Goal: Transaction & Acquisition: Purchase product/service

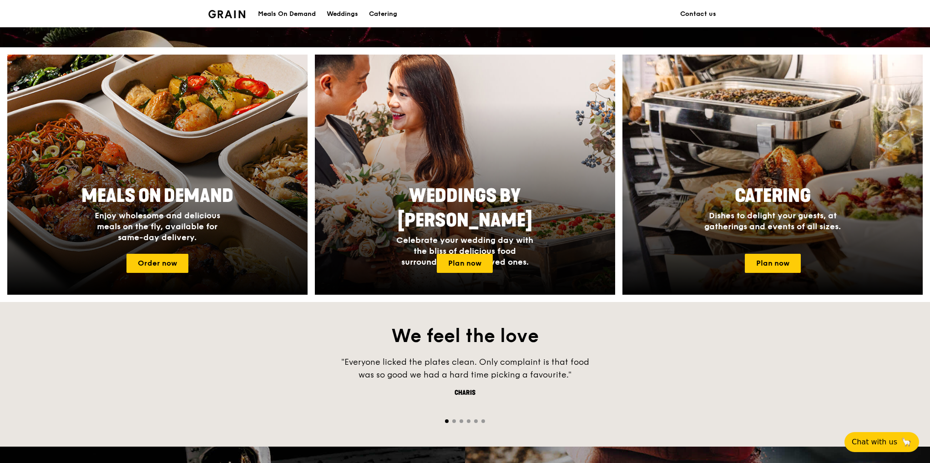
scroll to position [318, 0]
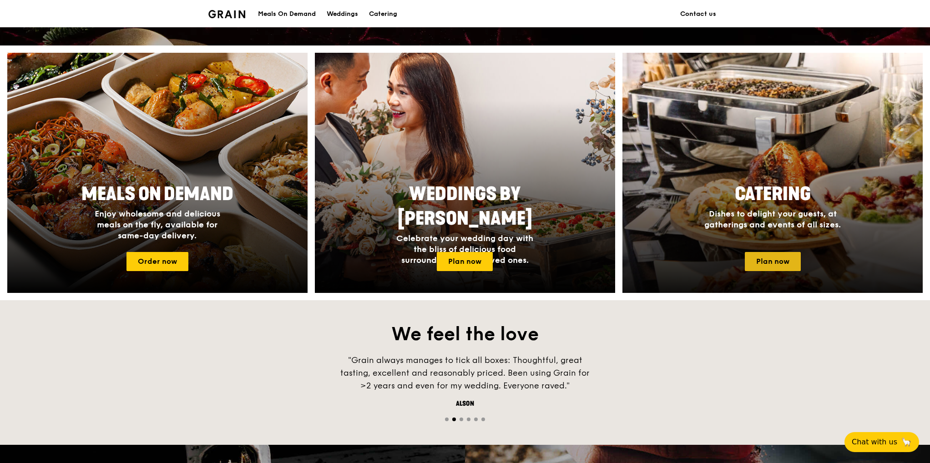
click at [783, 256] on link "Plan now" at bounding box center [773, 261] width 56 height 19
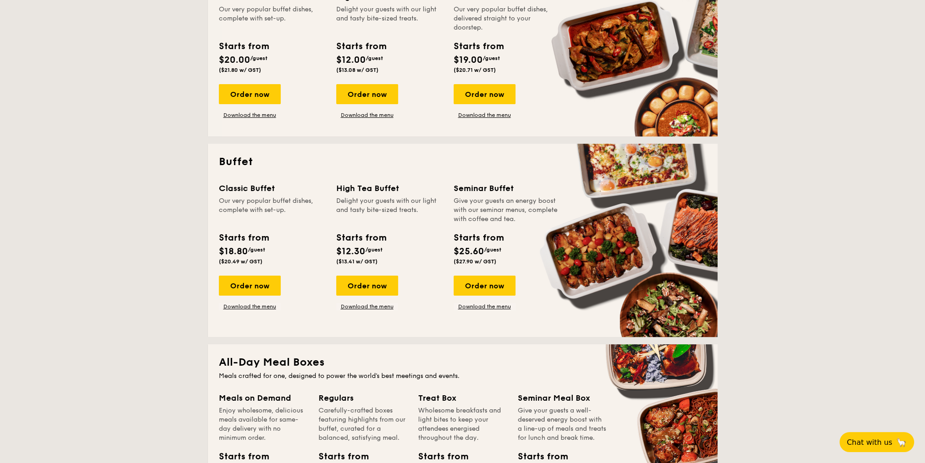
scroll to position [268, 0]
click at [262, 279] on div "Order now" at bounding box center [250, 286] width 62 height 20
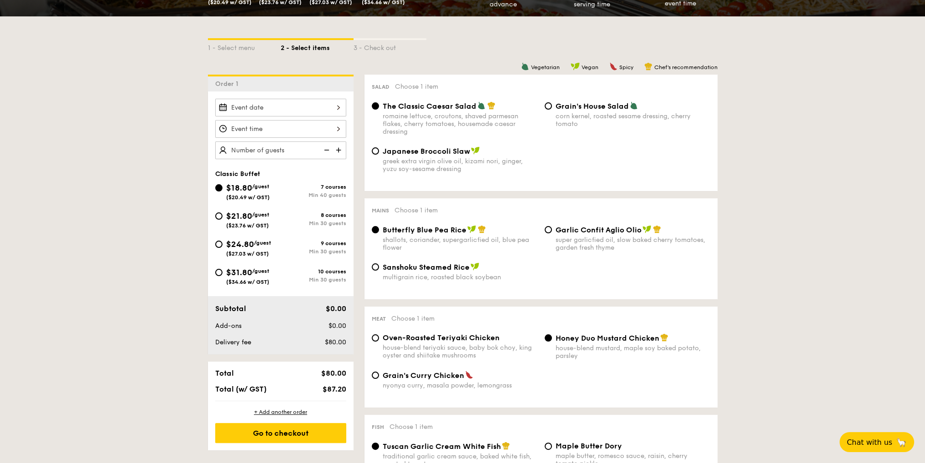
scroll to position [182, 0]
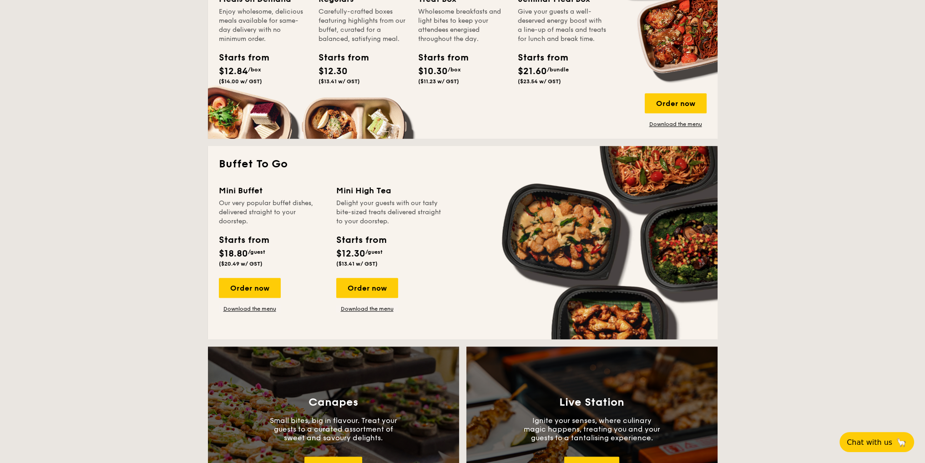
scroll to position [672, 0]
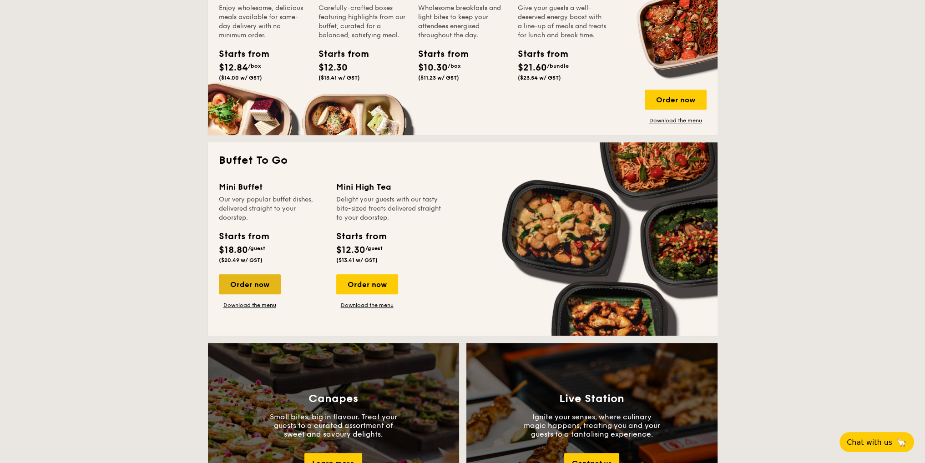
click at [247, 283] on div "Order now" at bounding box center [250, 284] width 62 height 20
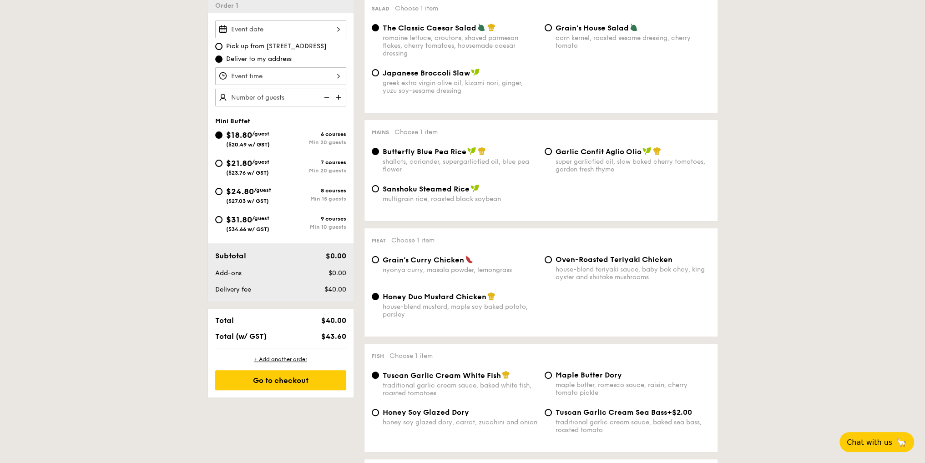
scroll to position [318, 0]
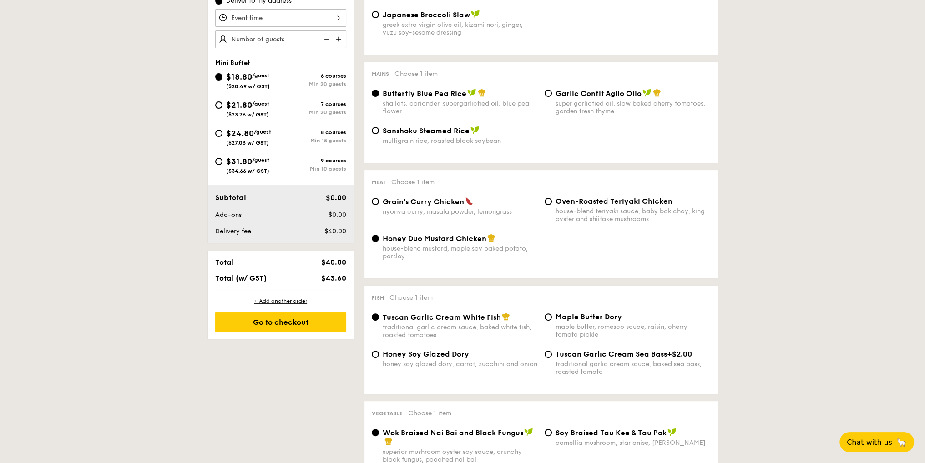
click at [422, 213] on div "nyonya curry, masala powder, lemongrass" at bounding box center [460, 212] width 155 height 8
click at [379, 205] on input "Grain's Curry Chicken nyonya curry, masala powder, lemongrass" at bounding box center [375, 201] width 7 height 7
radio input "true"
click at [579, 206] on span "Oven-Roasted Teriyaki Chicken" at bounding box center [614, 201] width 117 height 9
click at [552, 205] on input "Oven-Roasted Teriyaki Chicken house-blend teriyaki sauce, baby bok choy, king o…" at bounding box center [548, 201] width 7 height 7
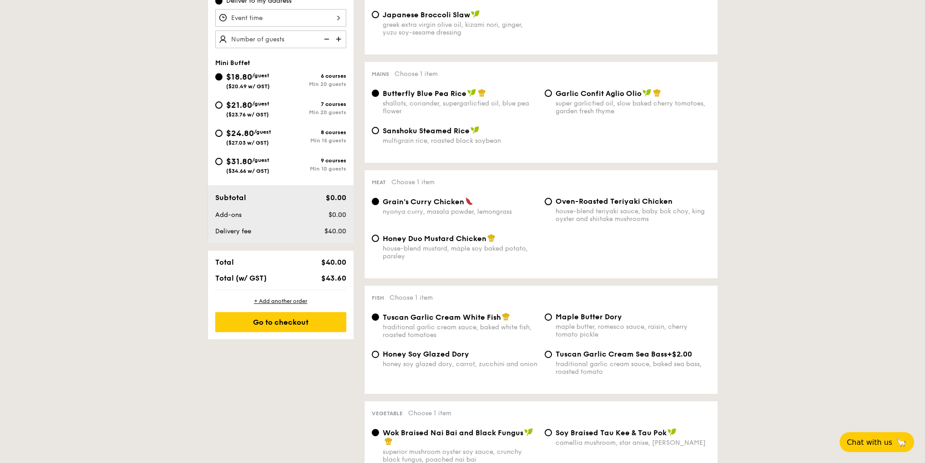
radio input "true"
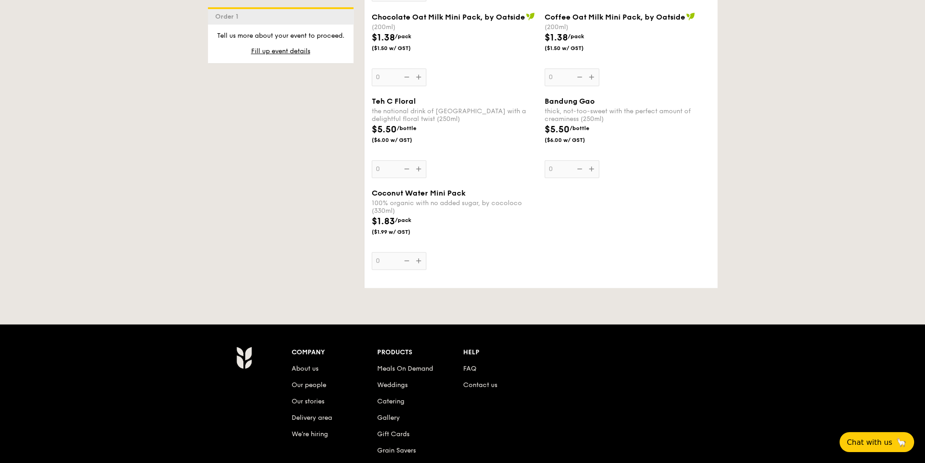
scroll to position [1729, 0]
